Goal: Transaction & Acquisition: Download file/media

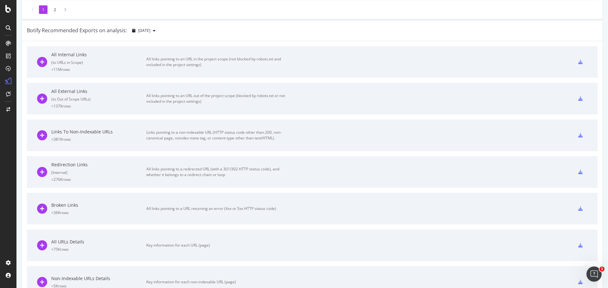
scroll to position [222, 0]
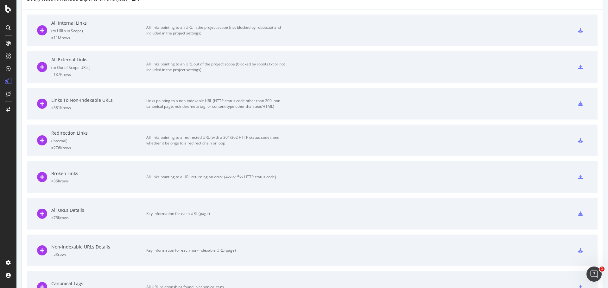
click at [578, 176] on icon at bounding box center [580, 177] width 4 height 4
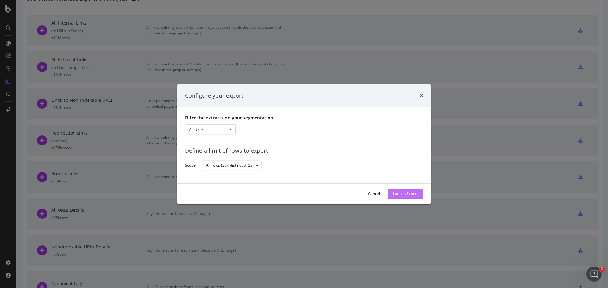
click at [418, 192] on div "Launch Export" at bounding box center [405, 194] width 25 height 5
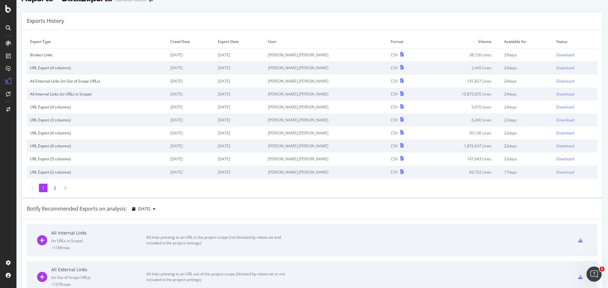
scroll to position [0, 0]
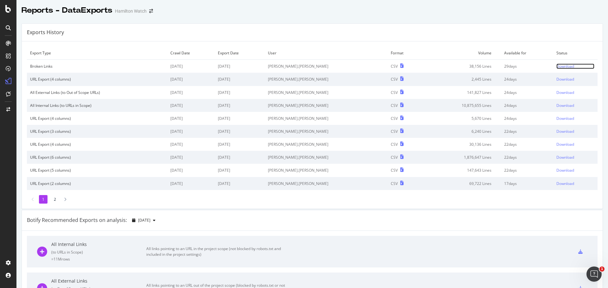
click at [556, 66] on div "Download" at bounding box center [565, 66] width 18 height 5
drag, startPoint x: 169, startPoint y: 65, endPoint x: 205, endPoint y: 65, distance: 36.1
click at [205, 65] on tr "Broken Links [DATE] [DATE] alex.hantson CSV 38,156 Lines 29 days Download" at bounding box center [312, 66] width 570 height 13
click at [215, 66] on td "[DATE]" at bounding box center [191, 66] width 48 height 13
drag, startPoint x: 174, startPoint y: 68, endPoint x: 213, endPoint y: 65, distance: 38.4
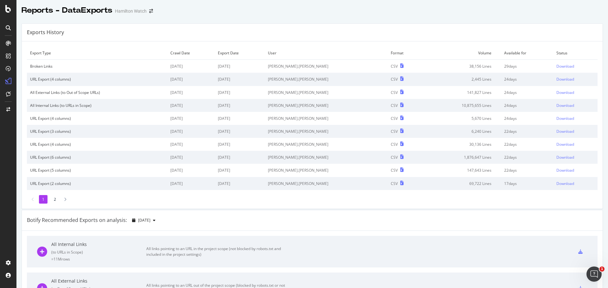
click at [212, 65] on tr "Broken Links [DATE] [DATE] alex.hantson CSV 38,156 Lines 29 days Download" at bounding box center [312, 66] width 570 height 13
click at [213, 65] on td "[DATE]" at bounding box center [191, 66] width 48 height 13
